Goal: Check status: Check status

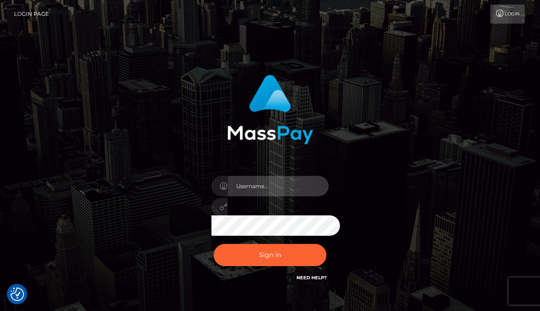
type input "[PERSON_NAME]"
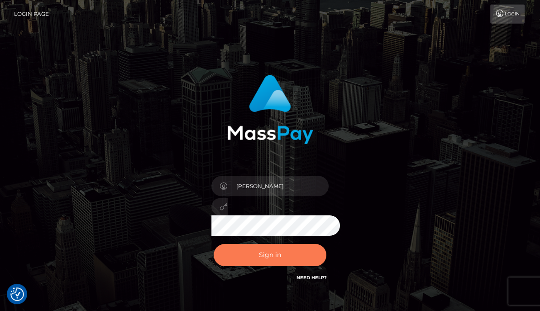
click at [263, 254] on button "Sign in" at bounding box center [270, 255] width 113 height 22
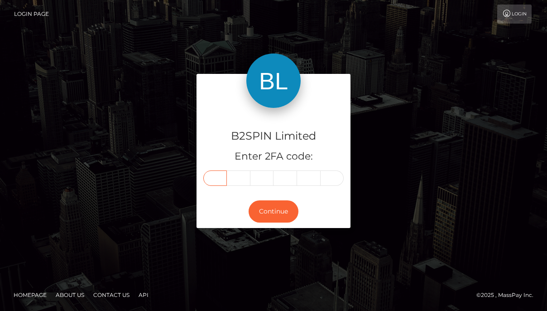
click at [220, 174] on input "text" at bounding box center [215, 177] width 24 height 15
paste input "8"
type input "8"
type input "9"
type input "5"
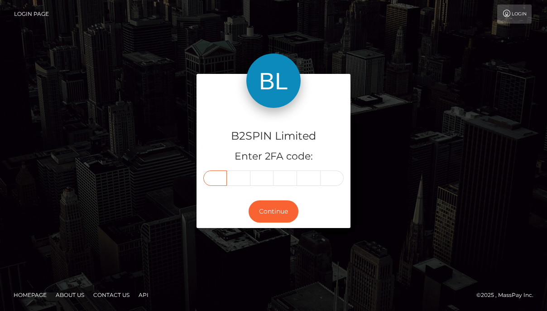
type input "0"
type input "7"
type input "6"
click at [263, 203] on button "Continue" at bounding box center [274, 211] width 50 height 22
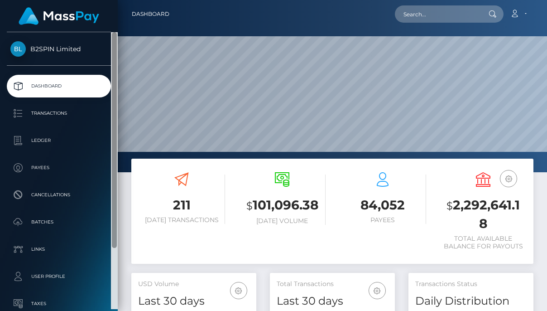
scroll to position [160, 125]
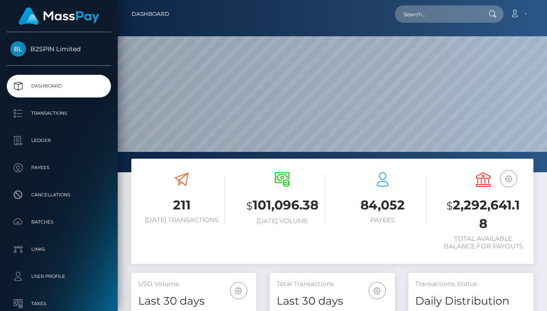
click at [478, 203] on h3 "$ 2,292,641.18" at bounding box center [483, 214] width 87 height 36
copy h3 "2,292,641.18"
